Goal: Task Accomplishment & Management: Use online tool/utility

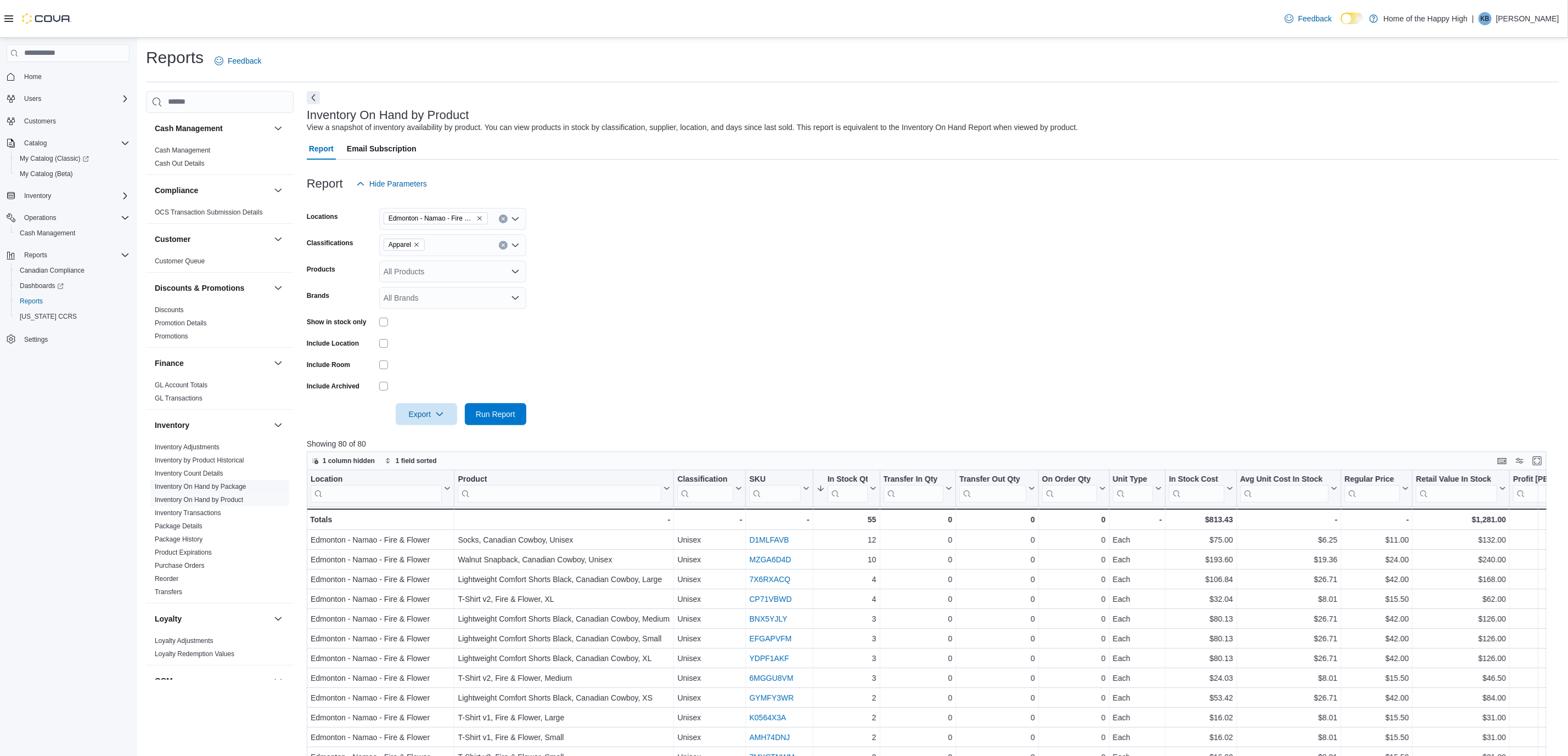
scroll to position [441, 0]
click at [216, 491] on link "Sales by Employee (Tendered)" at bounding box center [199, 490] width 90 height 8
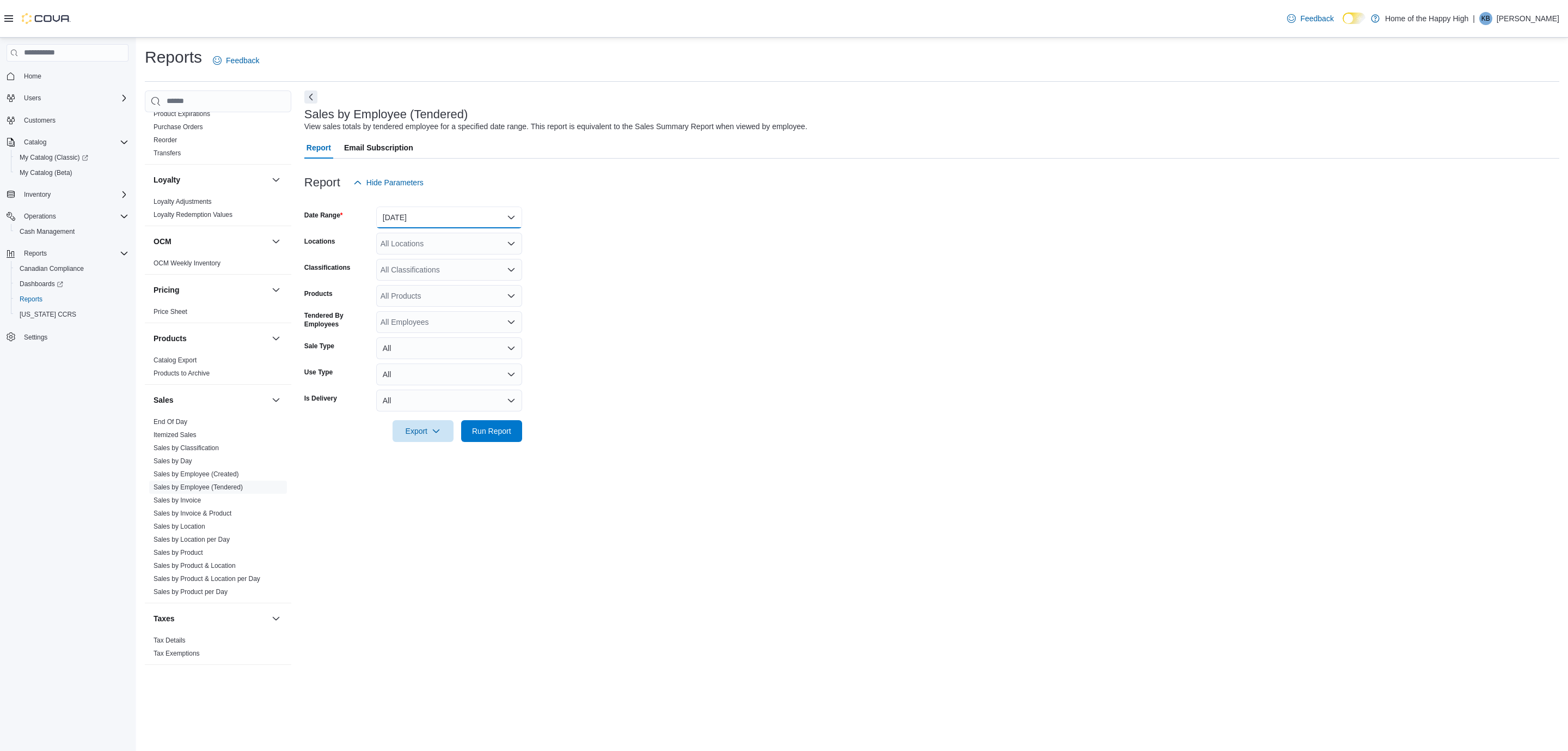
click at [436, 224] on button "[DATE]" at bounding box center [450, 217] width 146 height 22
click at [435, 242] on span "Custom Date" at bounding box center [455, 239] width 124 height 13
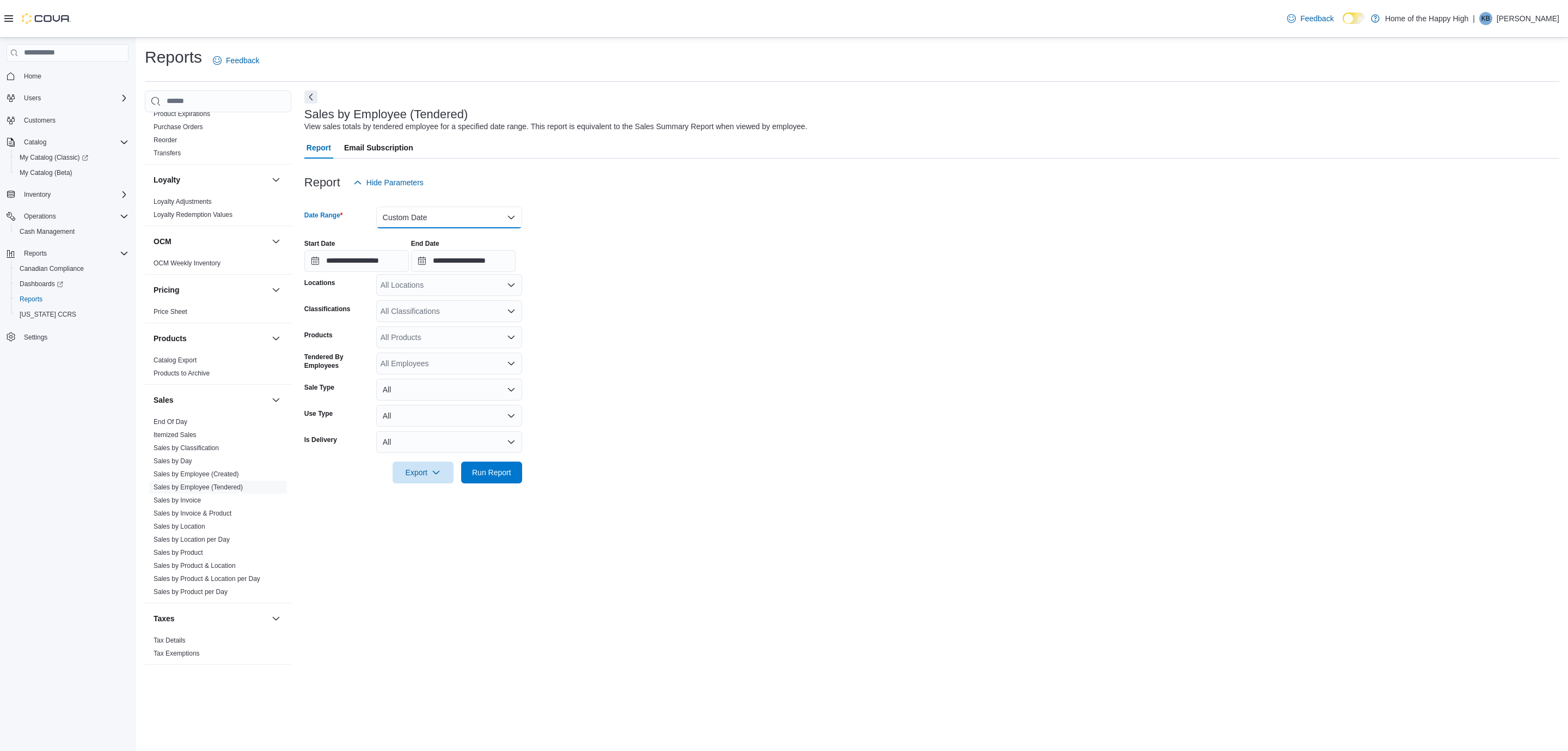
click at [433, 217] on button "Custom Date" at bounding box center [450, 217] width 146 height 22
click at [410, 267] on span "[DATE]" at bounding box center [455, 260] width 124 height 13
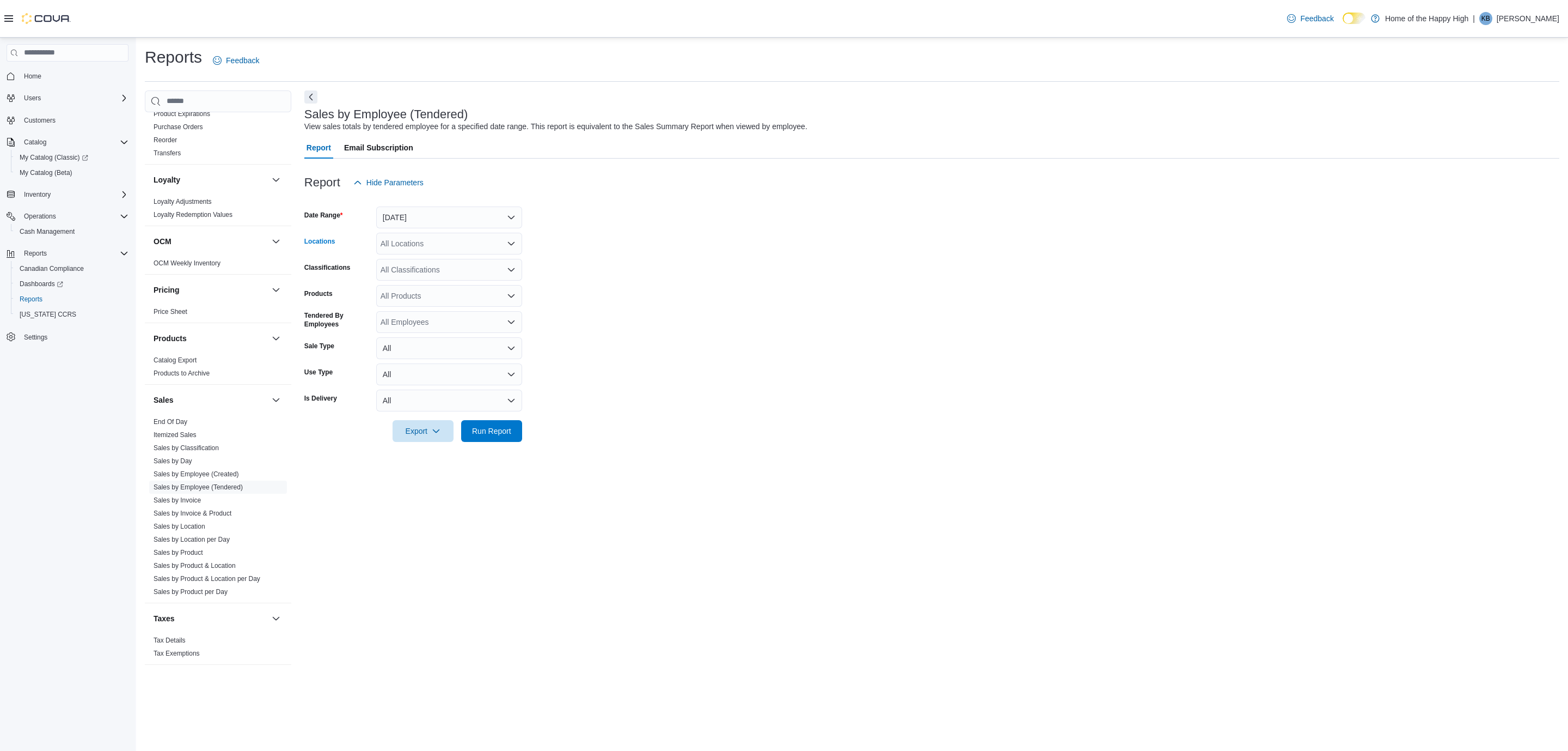
click at [403, 244] on div "All Locations" at bounding box center [450, 243] width 146 height 22
type input "***"
click at [461, 267] on button "Edmonton - Namao - Fire & Flower" at bounding box center [450, 262] width 146 height 16
click at [554, 288] on form "Date Range [DATE] Locations [GEOGRAPHIC_DATA] - [GEOGRAPHIC_DATA] - Fire & Flow…" at bounding box center [931, 317] width 1255 height 249
click at [518, 438] on button "Run Report" at bounding box center [491, 431] width 61 height 22
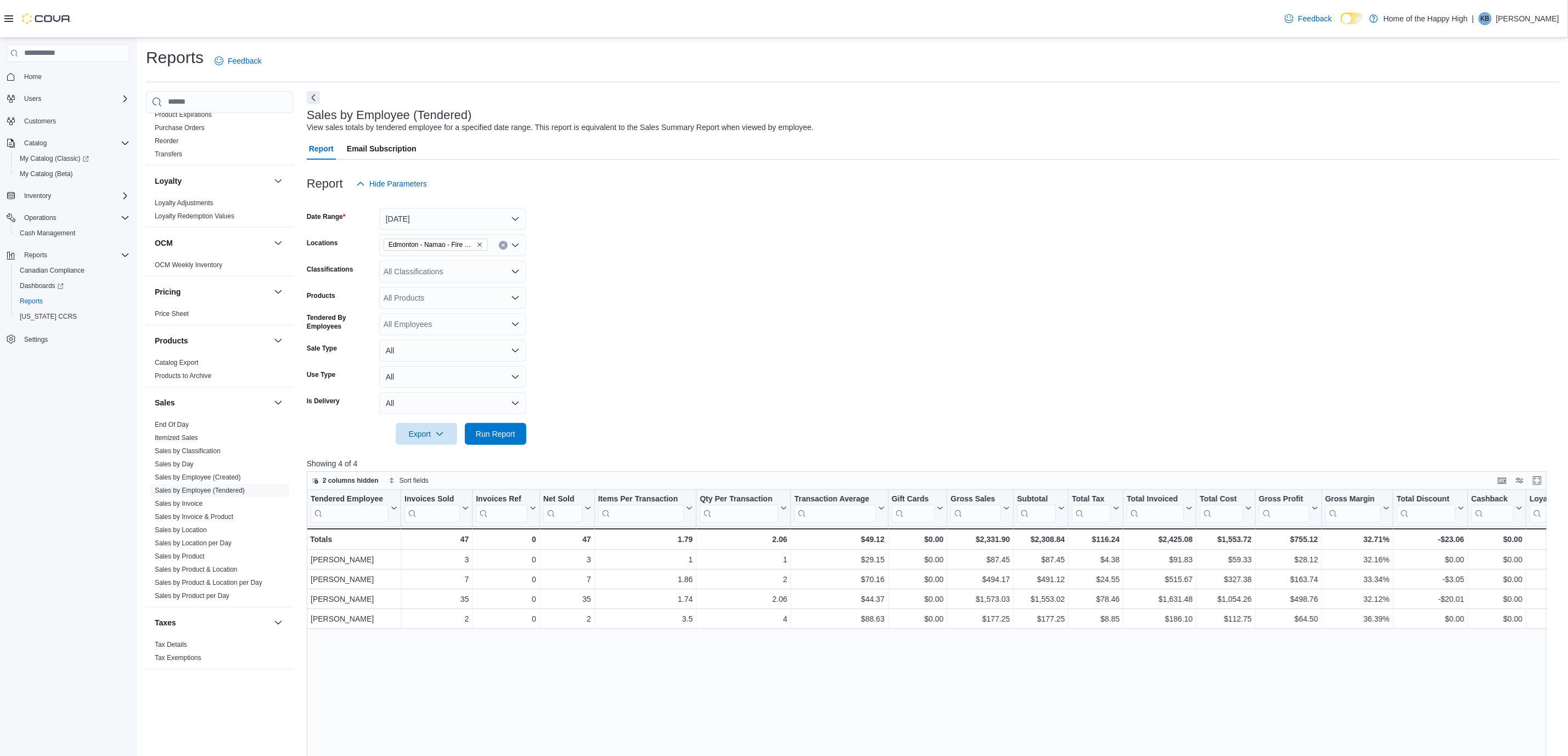
scroll to position [328, 0]
